Goal: Navigation & Orientation: Find specific page/section

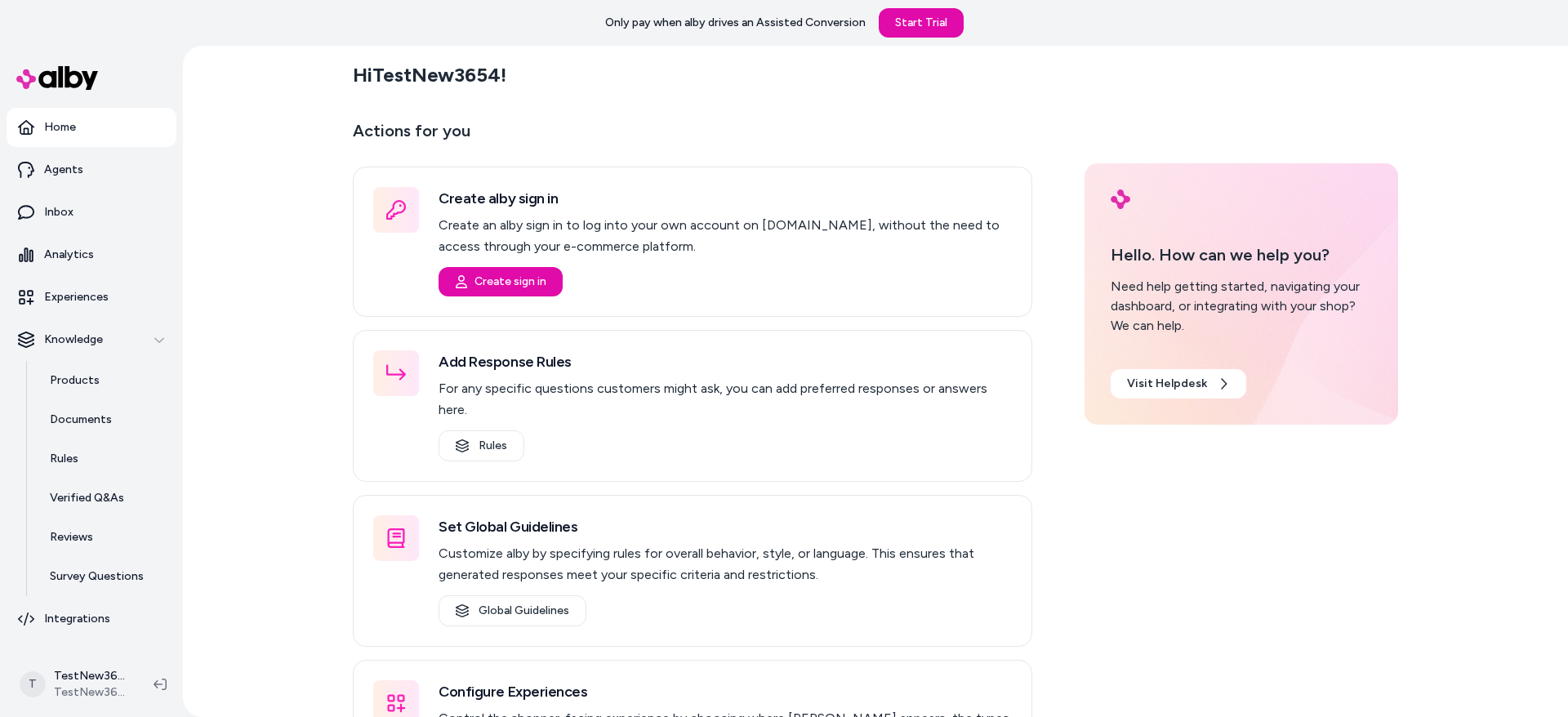
click at [652, 94] on div "Hi TestNew3654 !" at bounding box center [875, 75] width 1045 height 46
click at [626, 86] on div "Hi TestNew3654 !" at bounding box center [875, 75] width 1045 height 46
click at [264, 231] on div "Hi TestNew3654 ! Actions for you Create alby sign in Create an alby sign in to …" at bounding box center [875, 381] width 1385 height 671
click at [269, 273] on div "Hi TestNew3654 ! Actions for you Create alby sign in Create an alby sign in to …" at bounding box center [875, 381] width 1385 height 671
click at [263, 246] on div "Hi TestNew3654 ! Actions for you Create alby sign in Create an alby sign in to …" at bounding box center [875, 381] width 1385 height 671
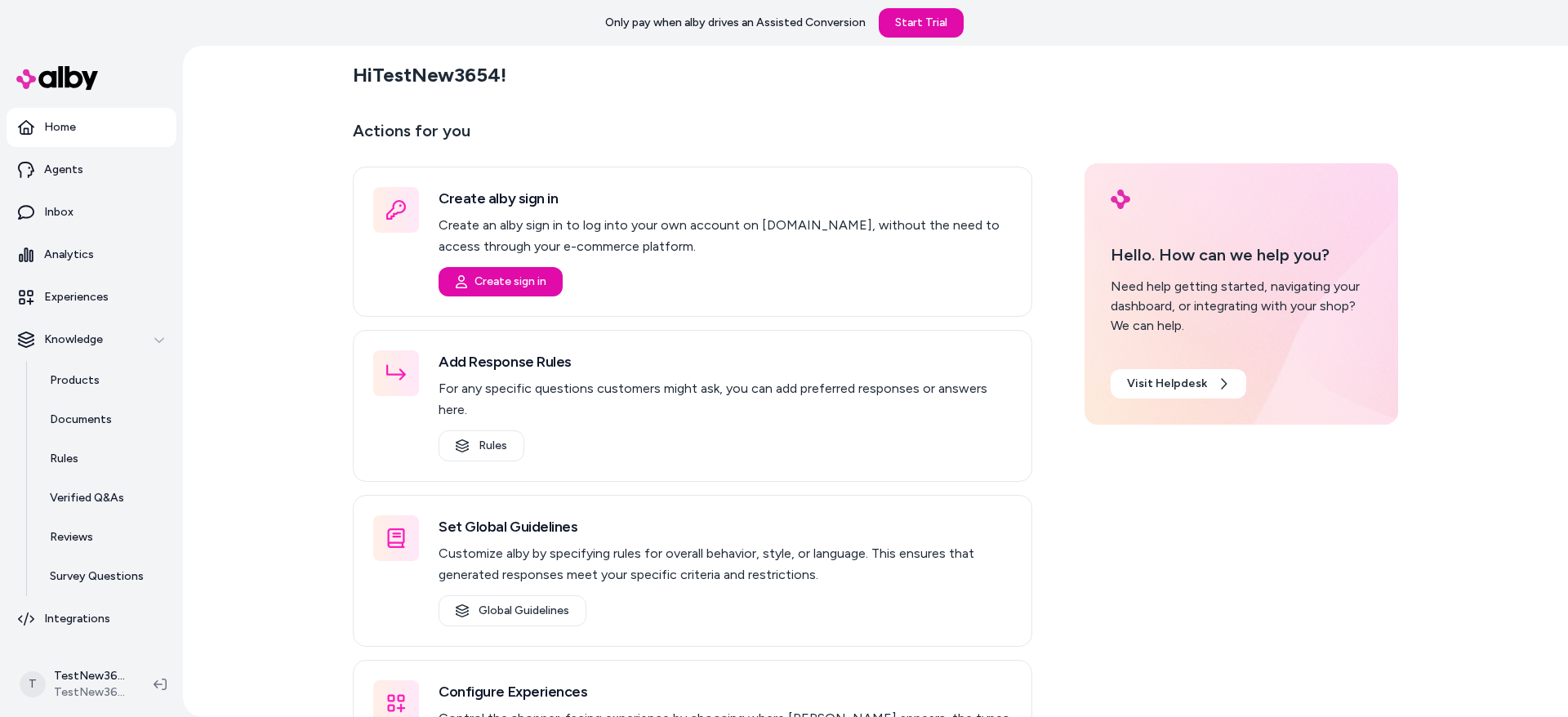
click at [271, 267] on div "Hi TestNew3654 ! Actions for you Create alby sign in Create an alby sign in to …" at bounding box center [875, 381] width 1385 height 671
click at [259, 276] on div "Hi TestNew3654 ! Actions for you Create alby sign in Create an alby sign in to …" at bounding box center [875, 381] width 1385 height 671
click at [301, 258] on div "Hi TestNew3654 ! Actions for you Create alby sign in Create an alby sign in to …" at bounding box center [875, 381] width 1385 height 671
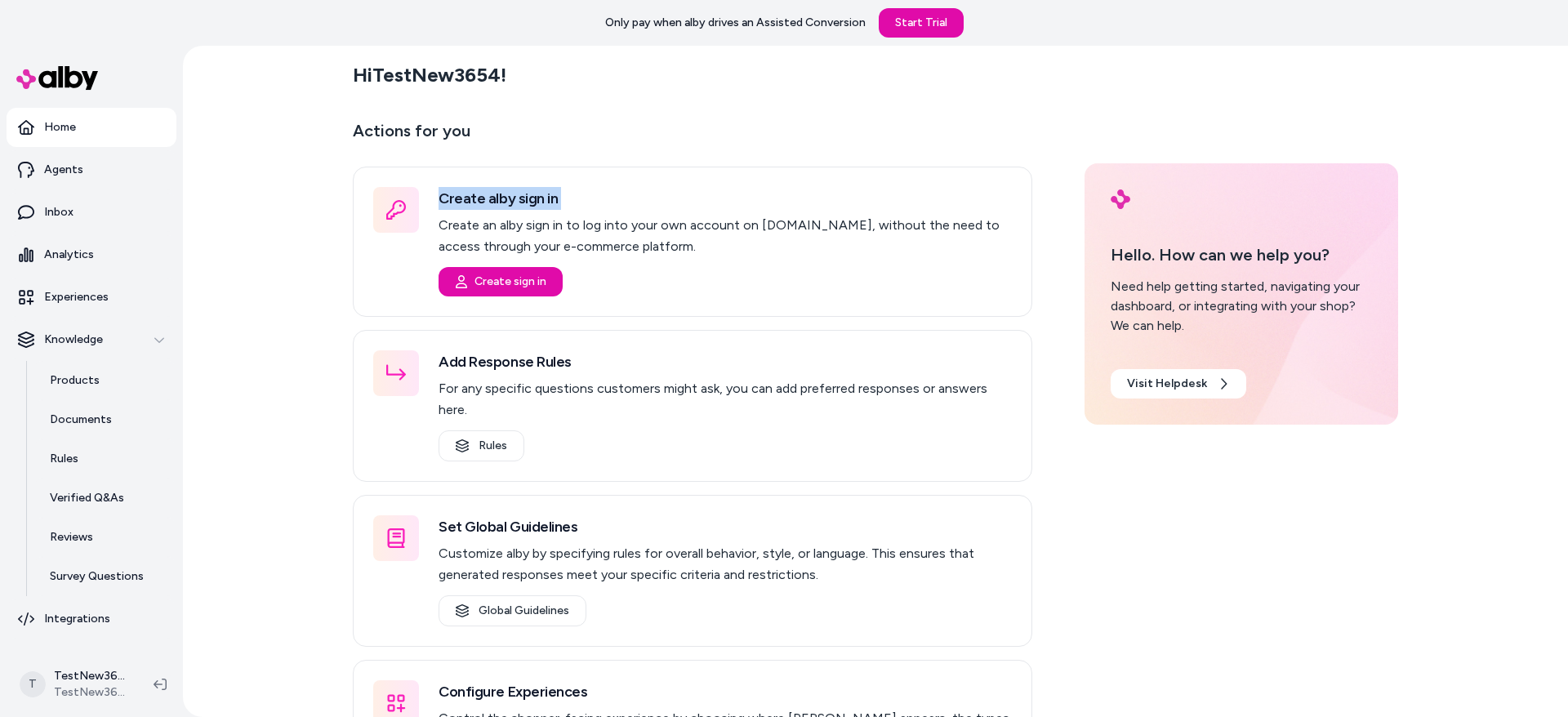
click at [281, 253] on div "Hi TestNew3654 ! Actions for you Create alby sign in Create an alby sign in to …" at bounding box center [875, 381] width 1385 height 671
click at [261, 258] on div "Hi TestNew3654 ! Actions for you Create alby sign in Create an alby sign in to …" at bounding box center [875, 381] width 1385 height 671
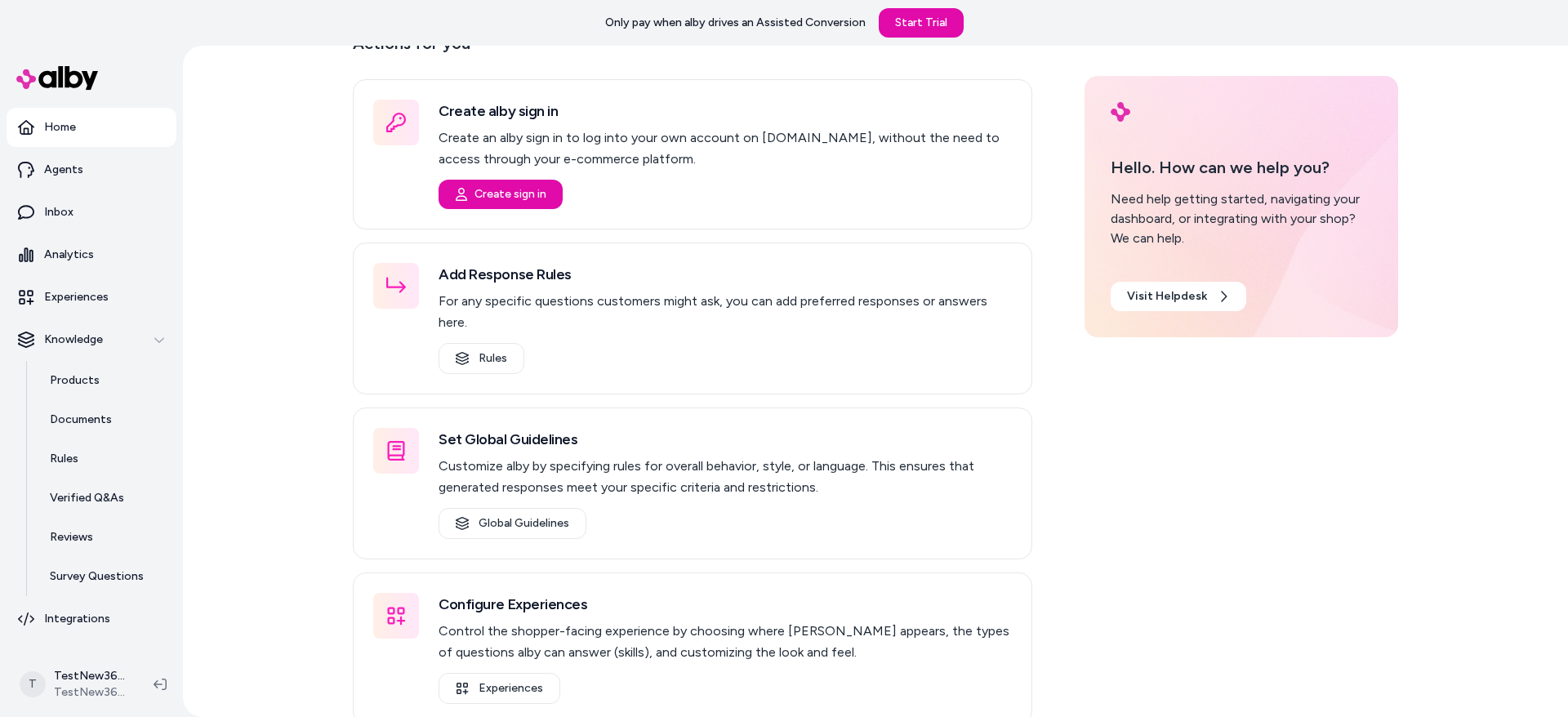
scroll to position [90, 0]
click at [254, 258] on div "Hi TestNew3654 ! Actions for you Create alby sign in Create an alby sign in to …" at bounding box center [875, 381] width 1385 height 671
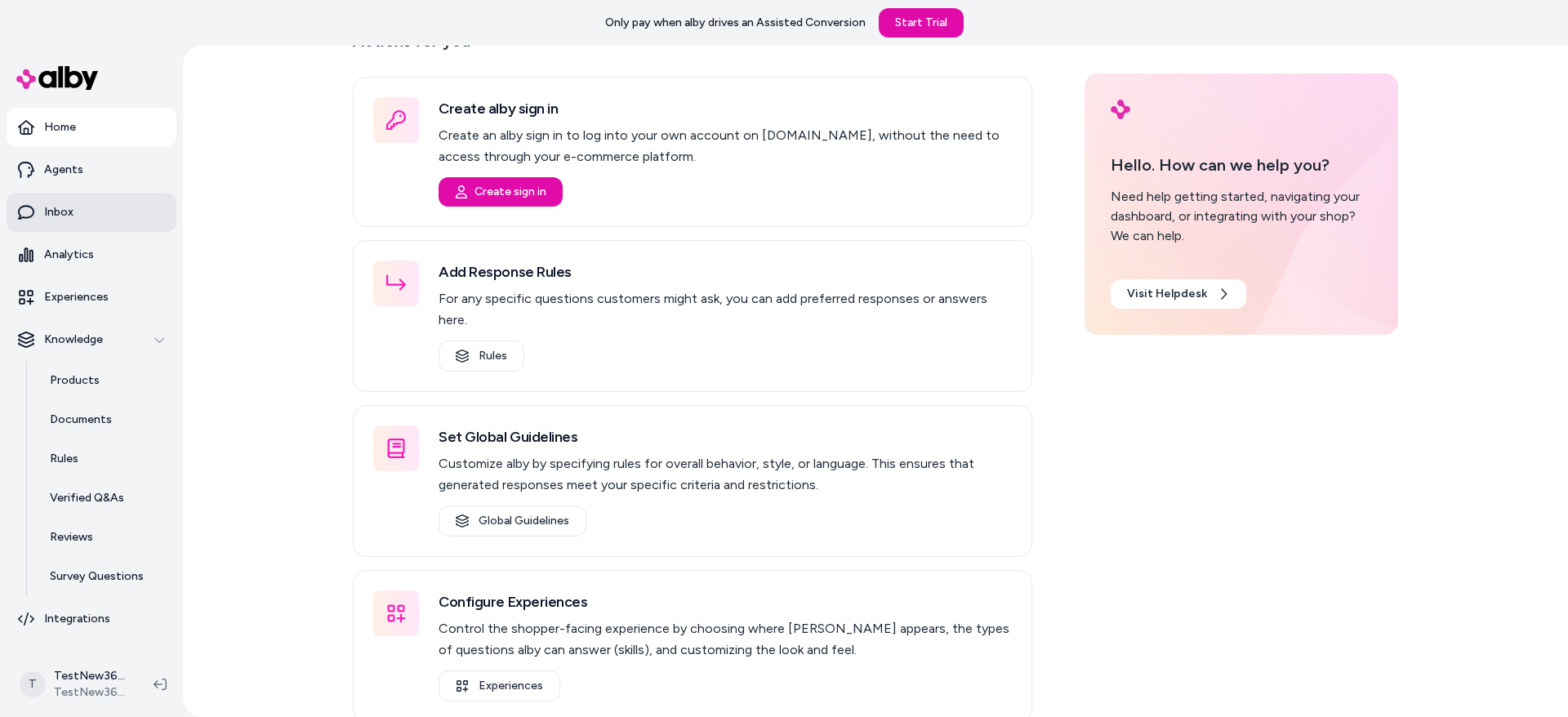
click at [99, 208] on link "Inbox" at bounding box center [91, 212] width 170 height 39
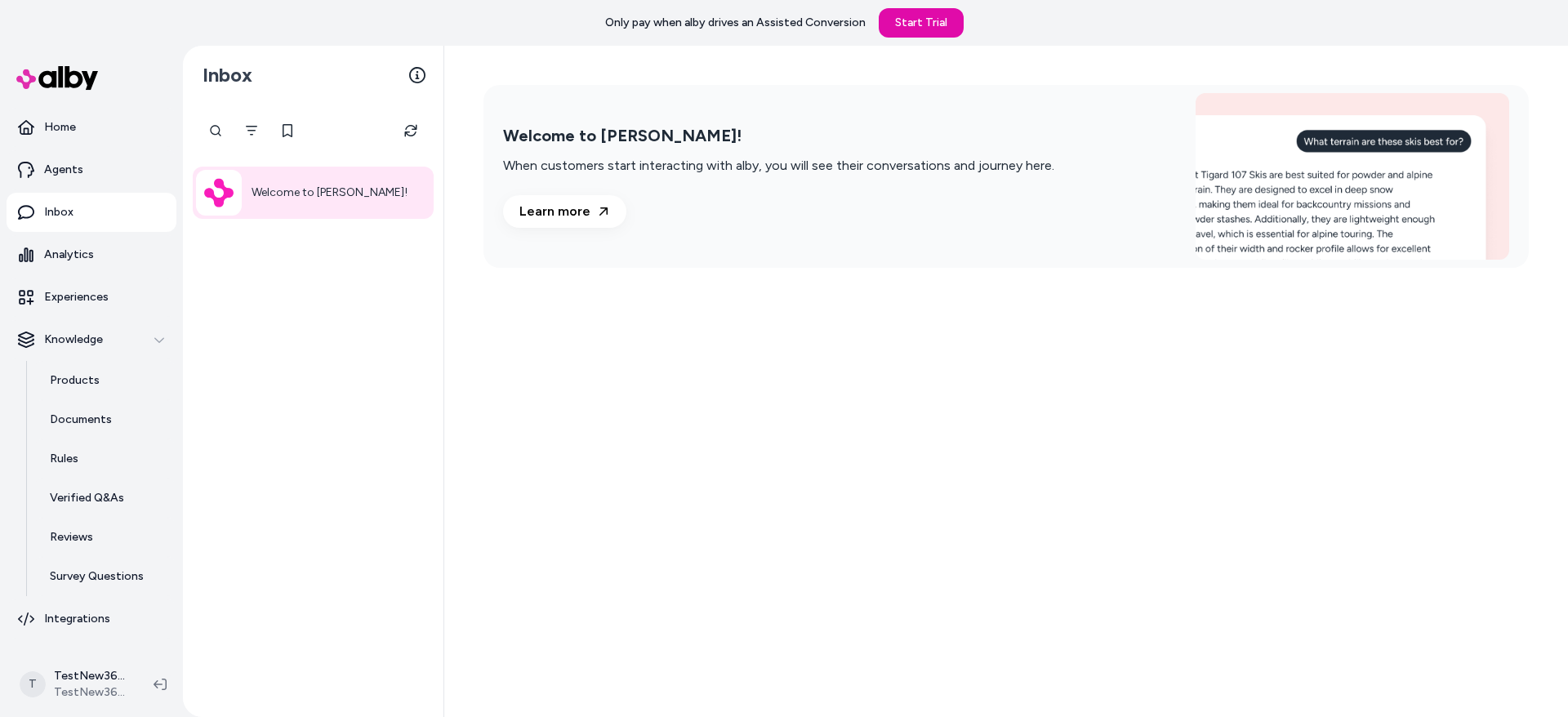
click at [510, 267] on div "Welcome to [PERSON_NAME]! When customers start interacting with alby, you will …" at bounding box center [1006, 176] width 1045 height 183
click at [291, 204] on div "Welcome to [PERSON_NAME]!" at bounding box center [313, 193] width 241 height 53
click at [574, 317] on div "Welcome to [PERSON_NAME]! When customers start interacting with alby, you will …" at bounding box center [1007, 381] width 1124 height 671
click at [656, 322] on div "Welcome to [PERSON_NAME]! When customers start interacting with alby, you will …" at bounding box center [1007, 381] width 1124 height 671
click at [653, 299] on div "Welcome to [PERSON_NAME]! When customers start interacting with alby, you will …" at bounding box center [1007, 176] width 1124 height 262
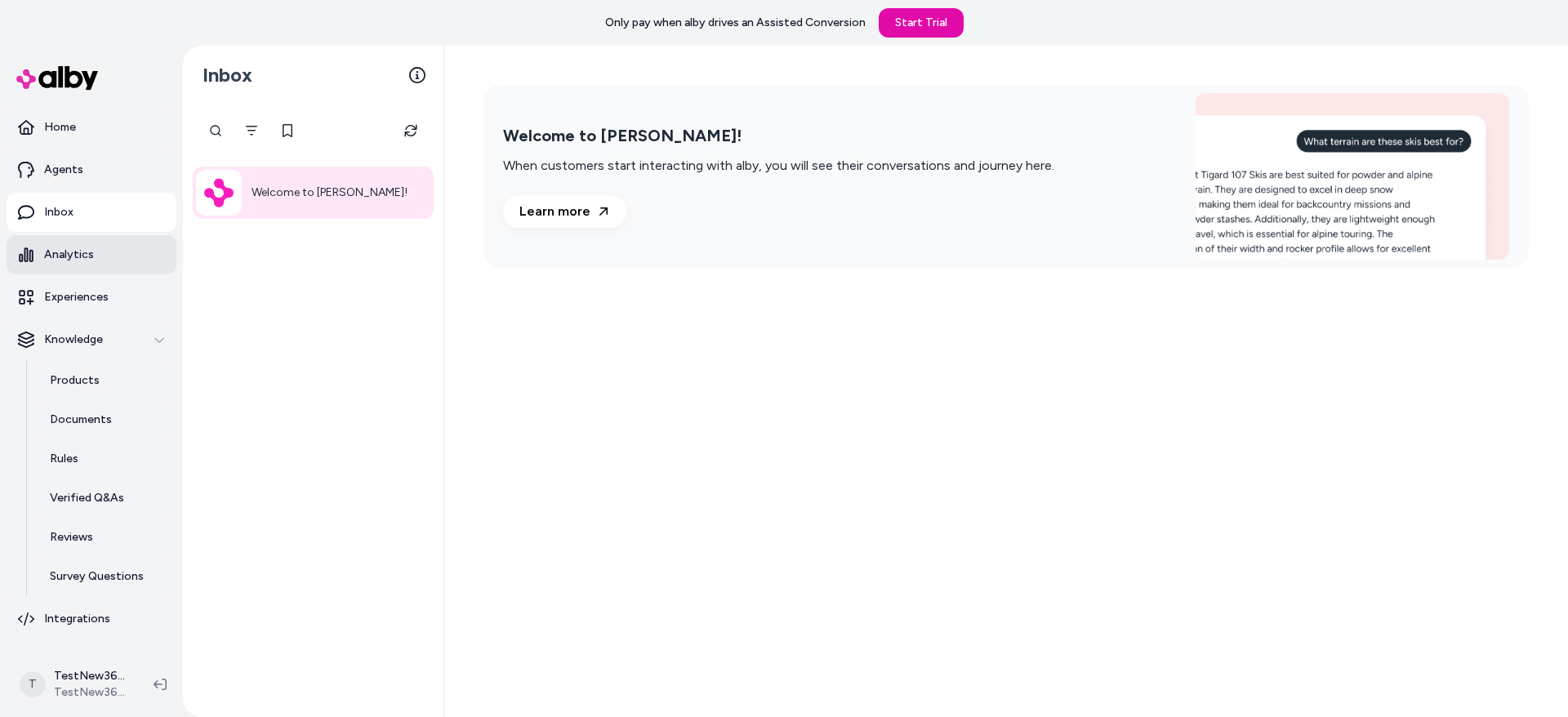
click at [103, 260] on link "Analytics" at bounding box center [91, 255] width 170 height 39
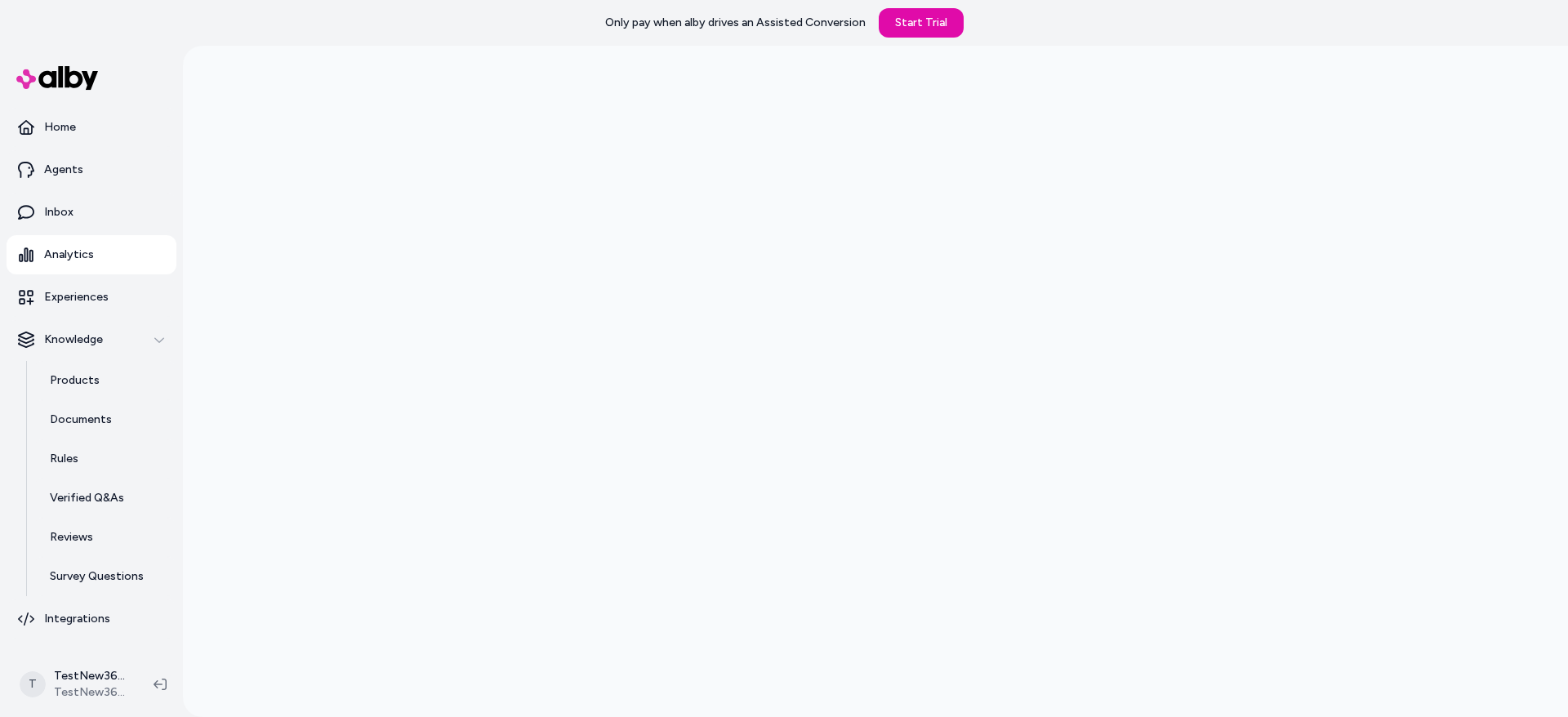
click at [298, 218] on div at bounding box center [875, 404] width 1385 height 717
click at [104, 609] on link "Integrations" at bounding box center [91, 619] width 170 height 39
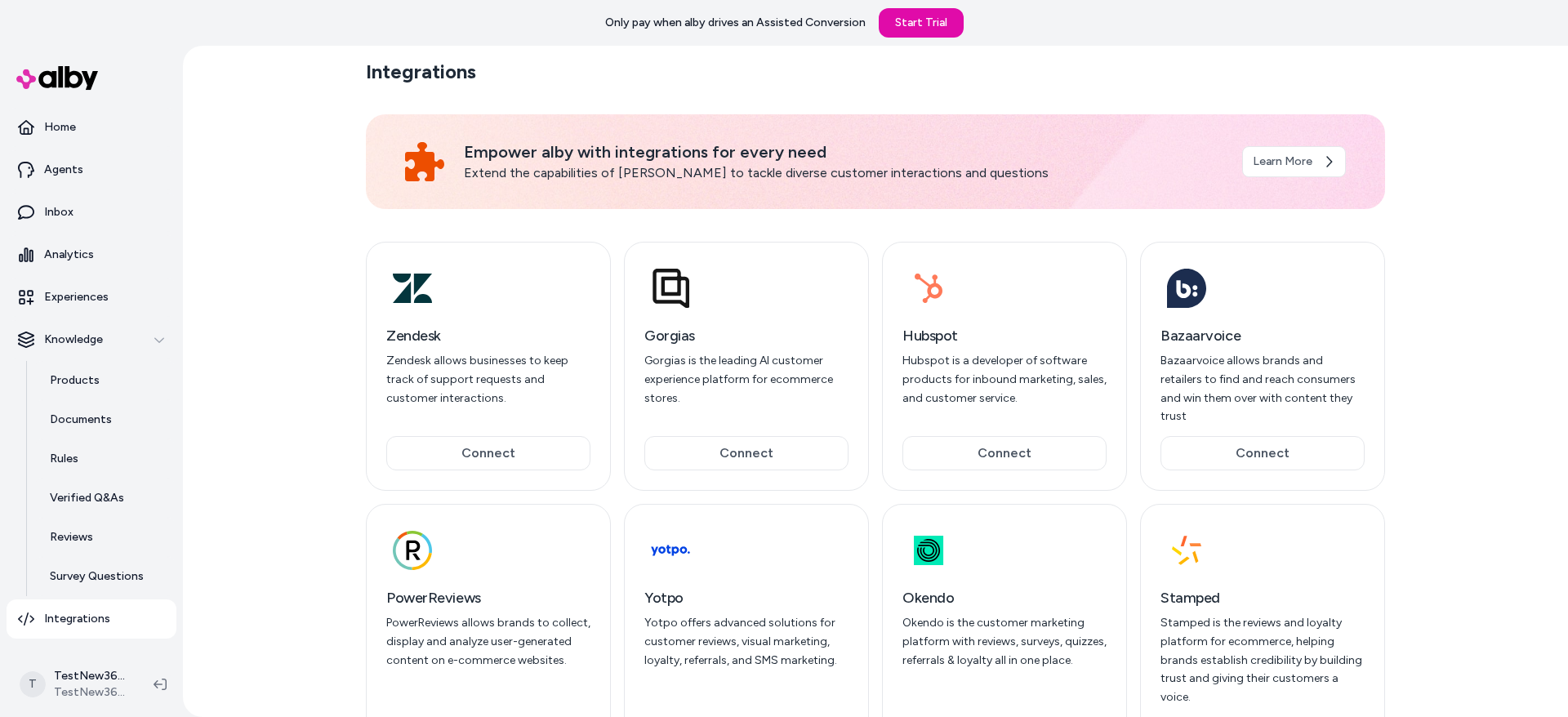
click at [262, 278] on div "Integrations Empower alby with integrations for every need Extend the capabilit…" at bounding box center [875, 381] width 1385 height 671
click at [249, 256] on div "Integrations Empower alby with integrations for every need Extend the capabilit…" at bounding box center [875, 381] width 1385 height 671
click at [277, 261] on div "Integrations Empower alby with integrations for every need Extend the capabilit…" at bounding box center [875, 381] width 1385 height 671
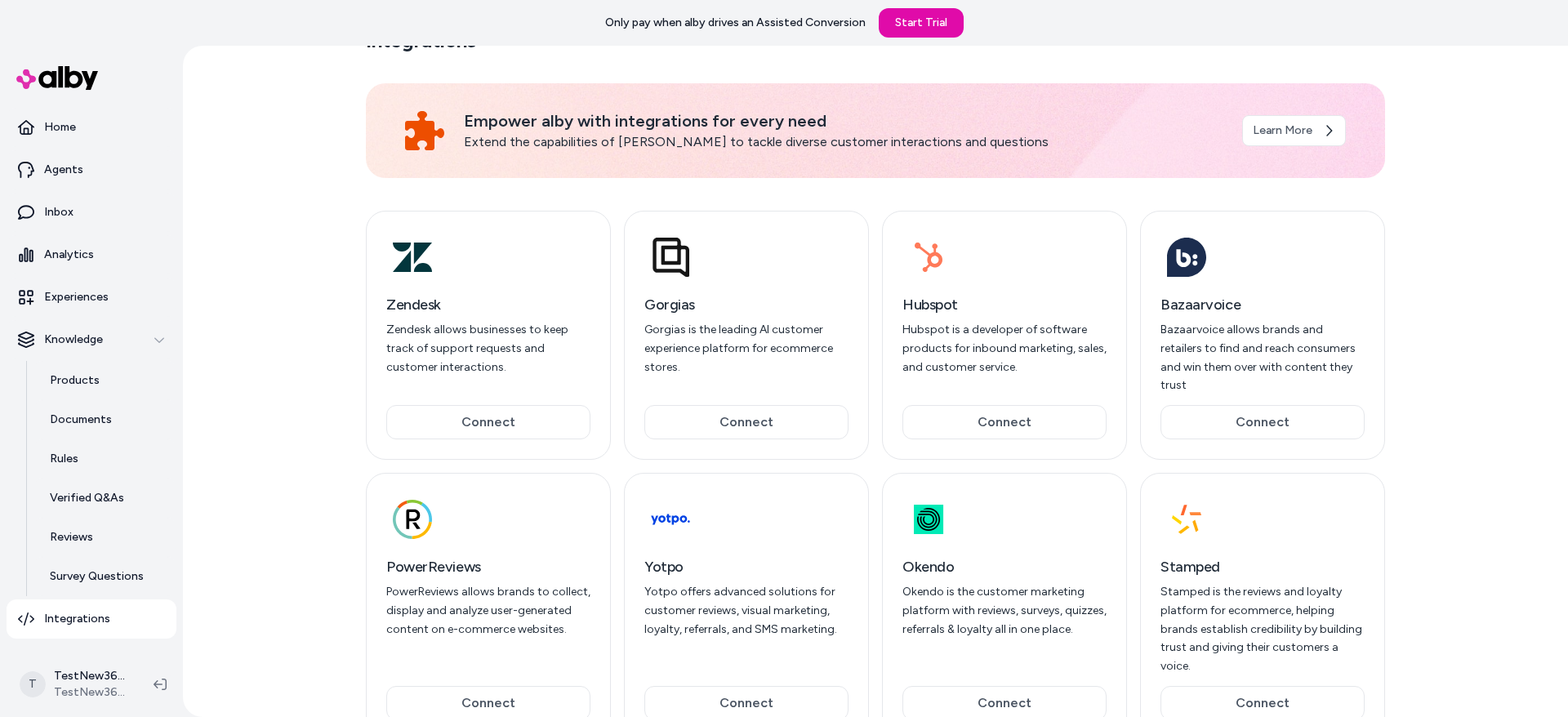
scroll to position [75, 0]
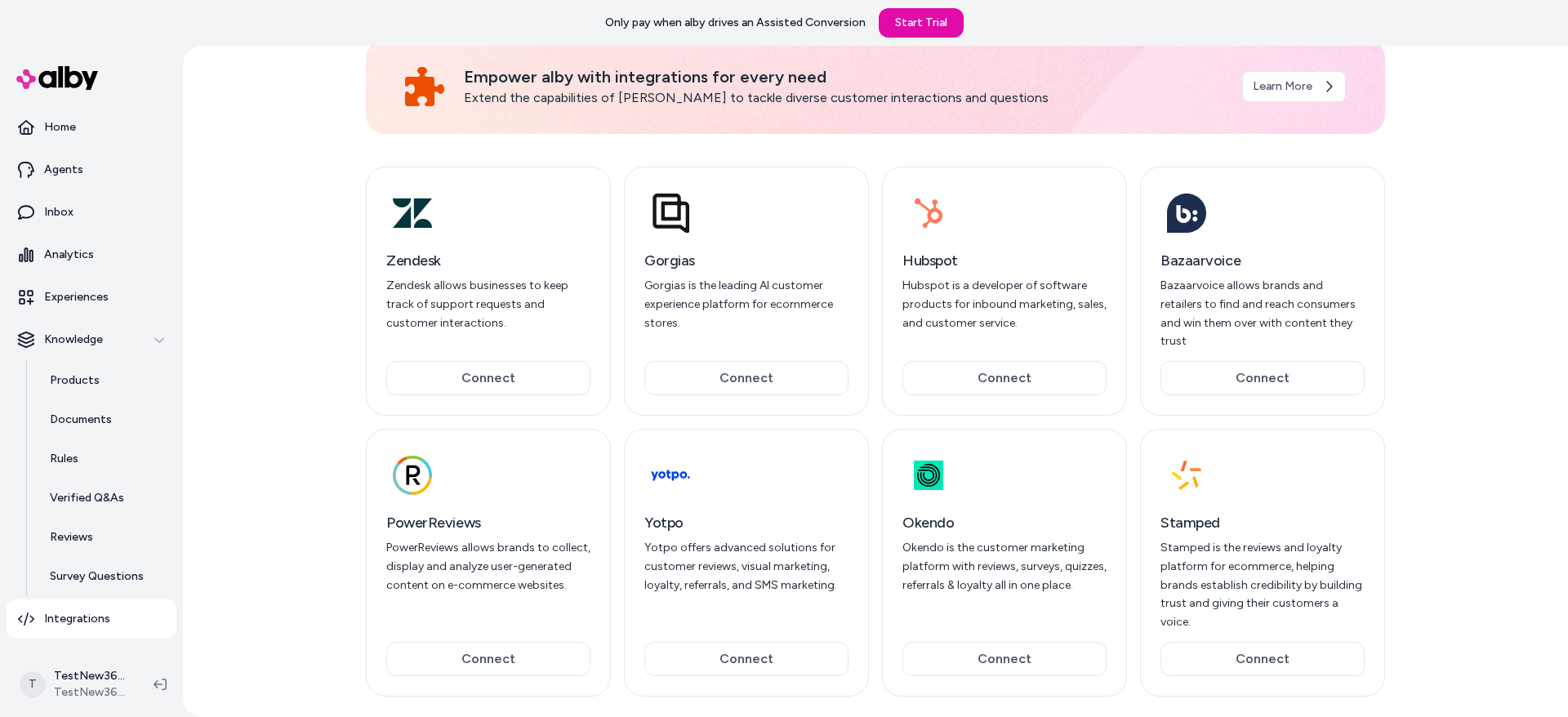
click at [251, 253] on div "Integrations Empower alby with integrations for every need Extend the capabilit…" at bounding box center [875, 381] width 1385 height 671
click at [290, 306] on div "Integrations Empower alby with integrations for every need Extend the capabilit…" at bounding box center [875, 381] width 1385 height 671
click at [288, 270] on div "Integrations Empower alby with integrations for every need Extend the capabilit…" at bounding box center [875, 381] width 1385 height 671
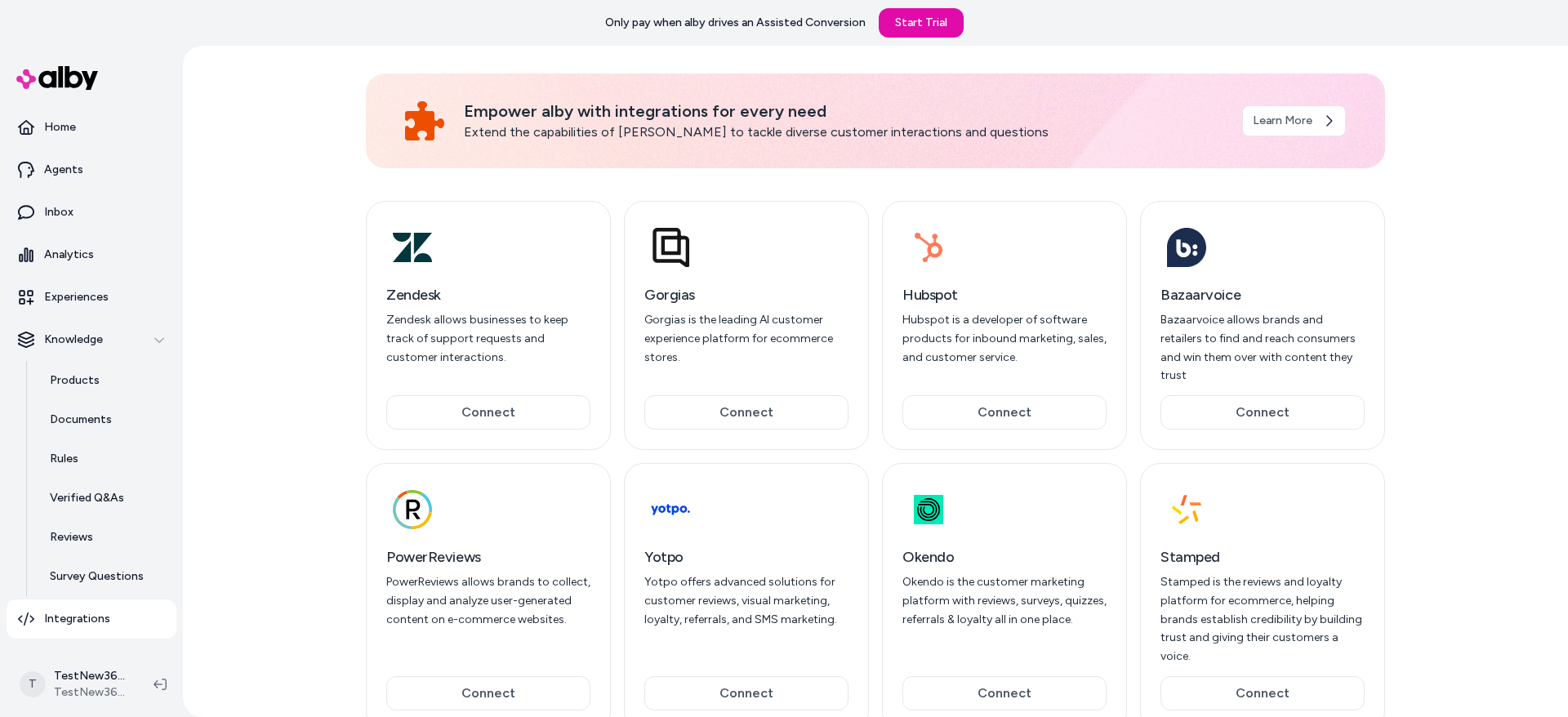
scroll to position [40, 0]
click at [701, 355] on p "Gorgias is the leading AI customer experience platform for ecommerce stores." at bounding box center [746, 340] width 204 height 56
click at [697, 356] on p "Gorgias is the leading AI customer experience platform for ecommerce stores." at bounding box center [746, 340] width 204 height 56
click at [266, 292] on div "Integrations Empower alby with integrations for every need Extend the capabilit…" at bounding box center [875, 381] width 1385 height 671
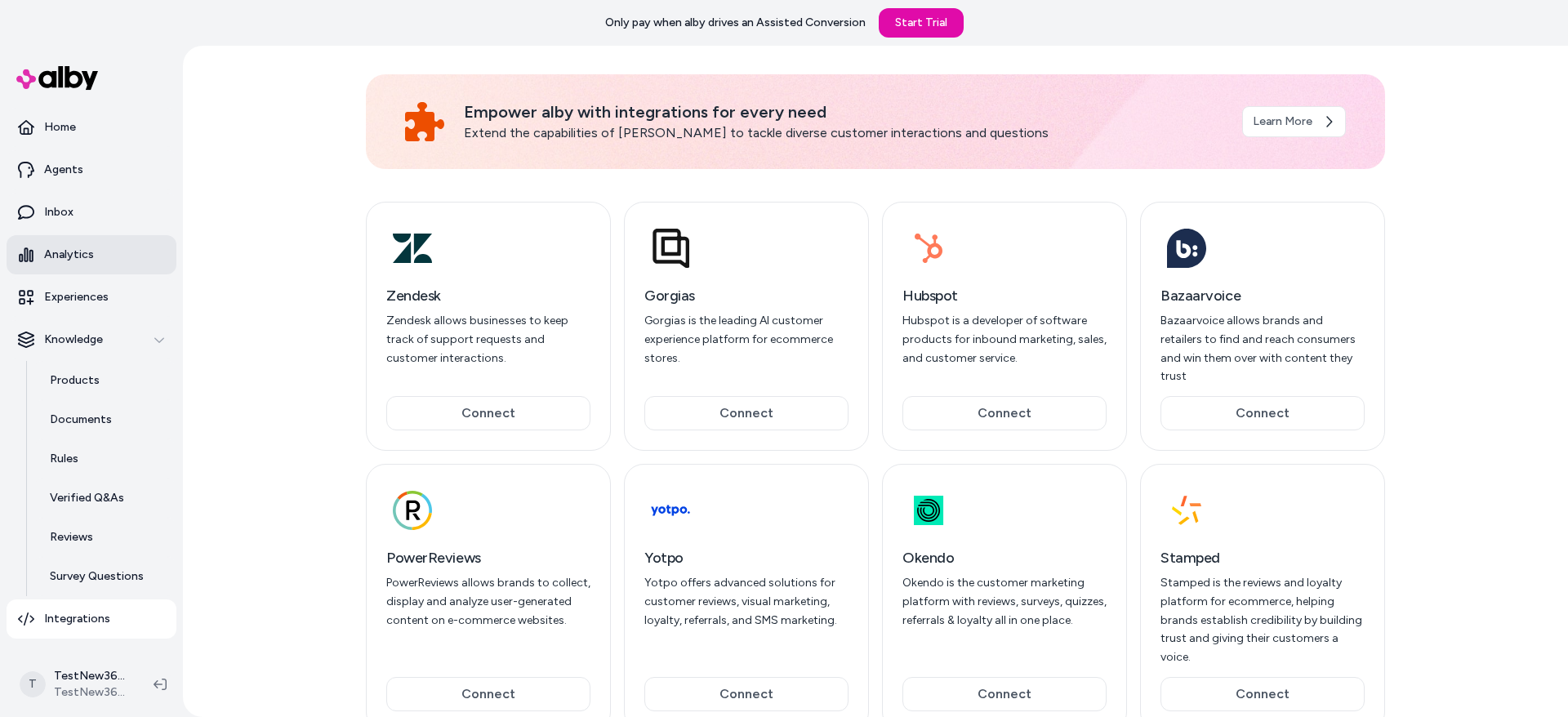
click at [107, 266] on link "Analytics" at bounding box center [91, 255] width 170 height 39
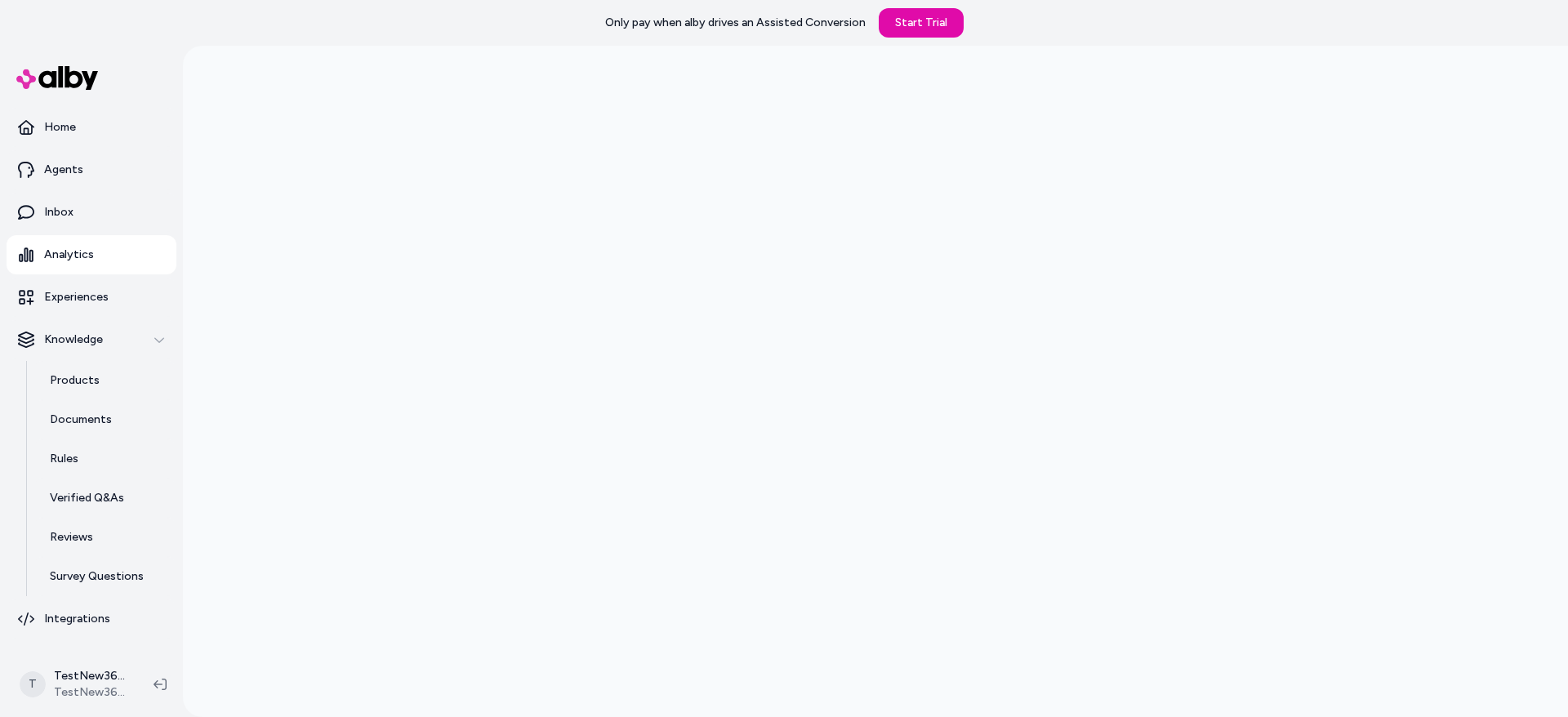
click at [254, 208] on div at bounding box center [875, 364] width 1385 height 717
click at [95, 213] on link "Inbox" at bounding box center [91, 212] width 170 height 39
